Goal: Browse casually: Explore the website without a specific task or goal

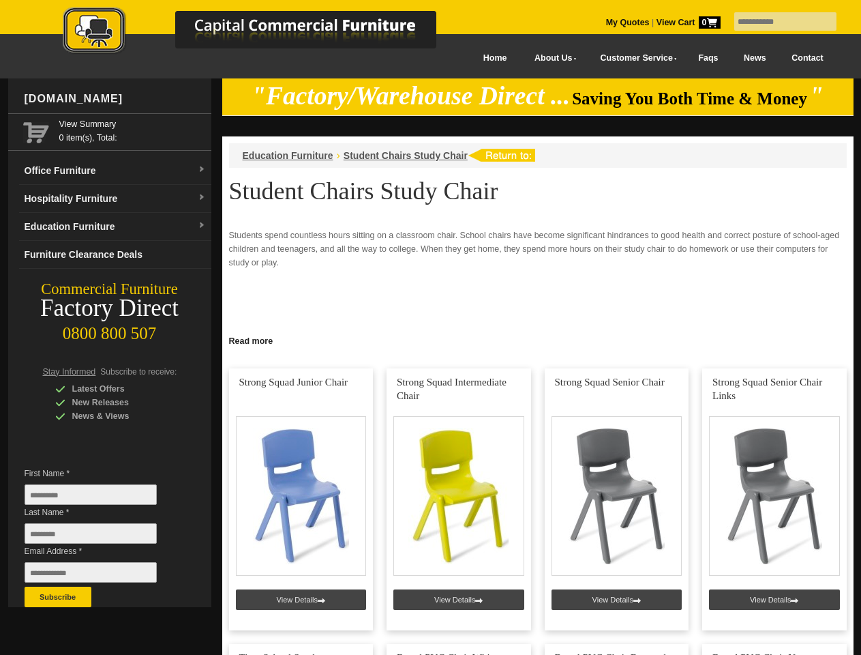
click at [777, 22] on input "text" at bounding box center [786, 21] width 102 height 18
click at [101, 537] on input "Last Name *" at bounding box center [91, 533] width 132 height 20
click at [58, 597] on button "Subscribe" at bounding box center [58, 597] width 67 height 20
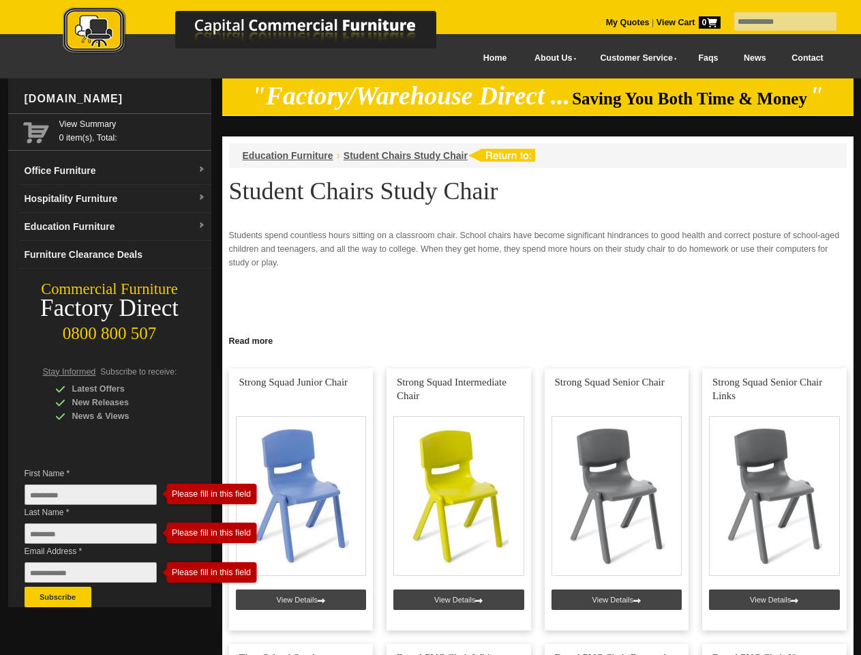
click at [538, 340] on link "Read more" at bounding box center [538, 339] width 632 height 17
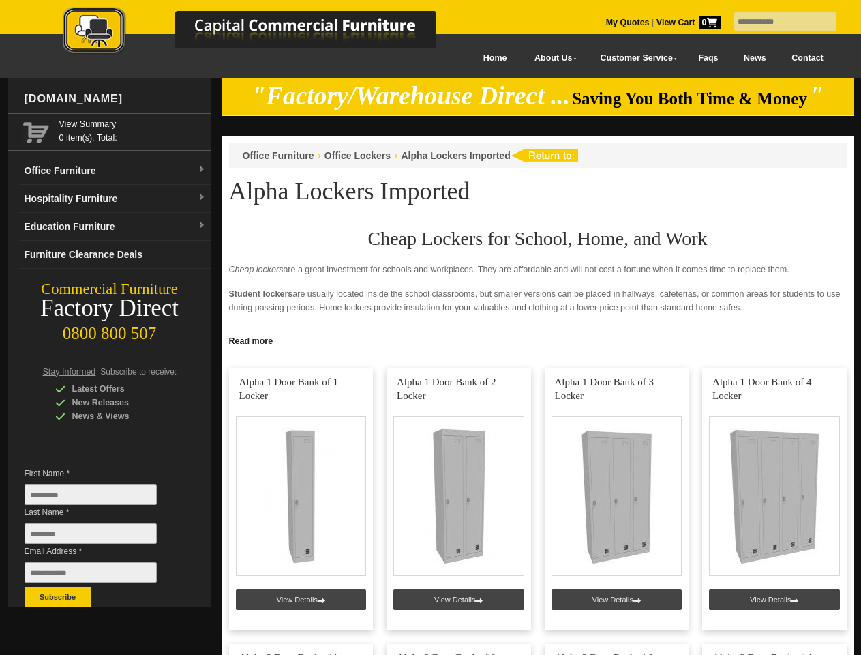
click at [777, 22] on input "text" at bounding box center [786, 21] width 102 height 18
click at [101, 537] on input "Last Name *" at bounding box center [91, 533] width 132 height 20
click at [58, 597] on button "Subscribe" at bounding box center [58, 597] width 67 height 20
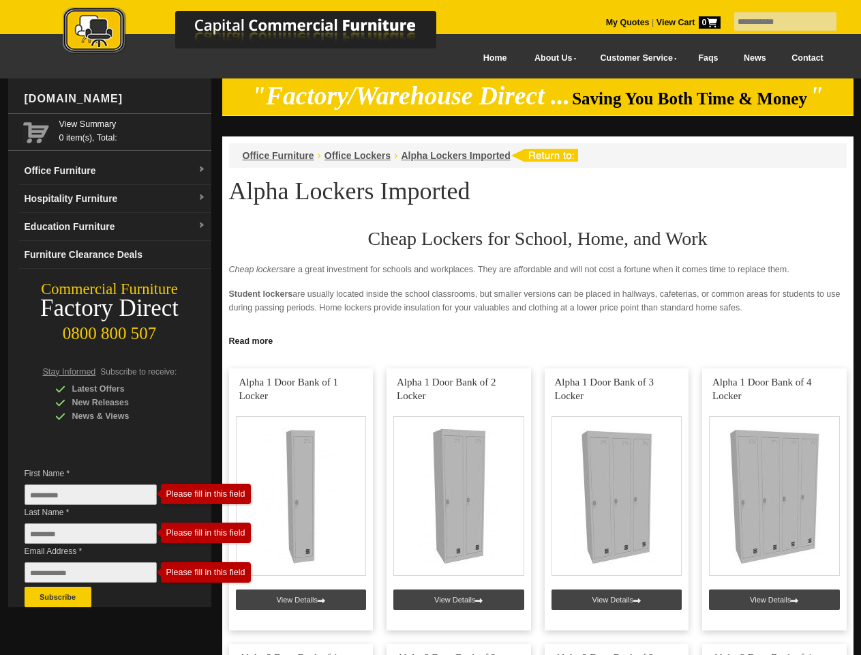
click at [538, 340] on link "Read more" at bounding box center [538, 339] width 632 height 17
